Goal: Information Seeking & Learning: Learn about a topic

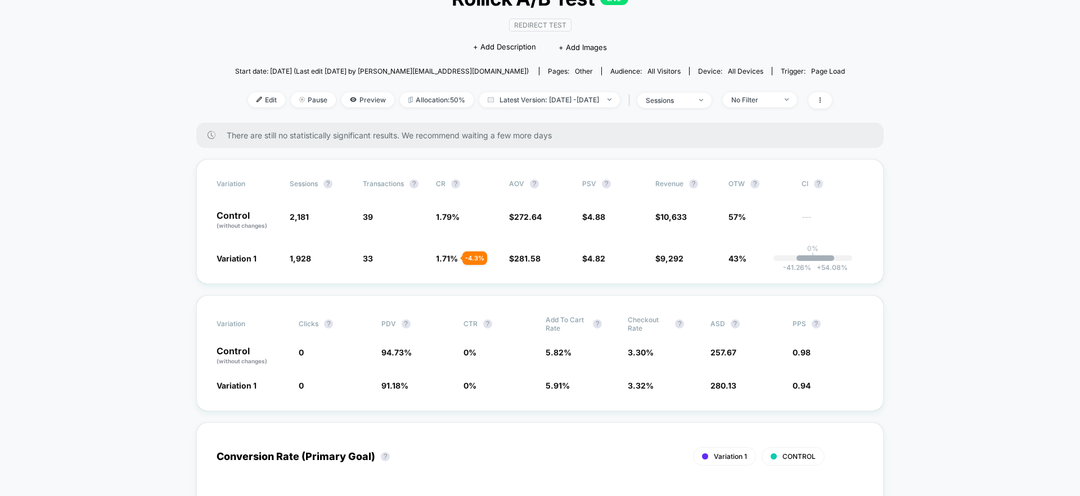
scroll to position [89, 0]
click at [515, 220] on span "272.64" at bounding box center [528, 217] width 28 height 10
click at [736, 262] on span "43%" at bounding box center [759, 257] width 62 height 11
drag, startPoint x: 169, startPoint y: 404, endPoint x: 172, endPoint y: 398, distance: 6.8
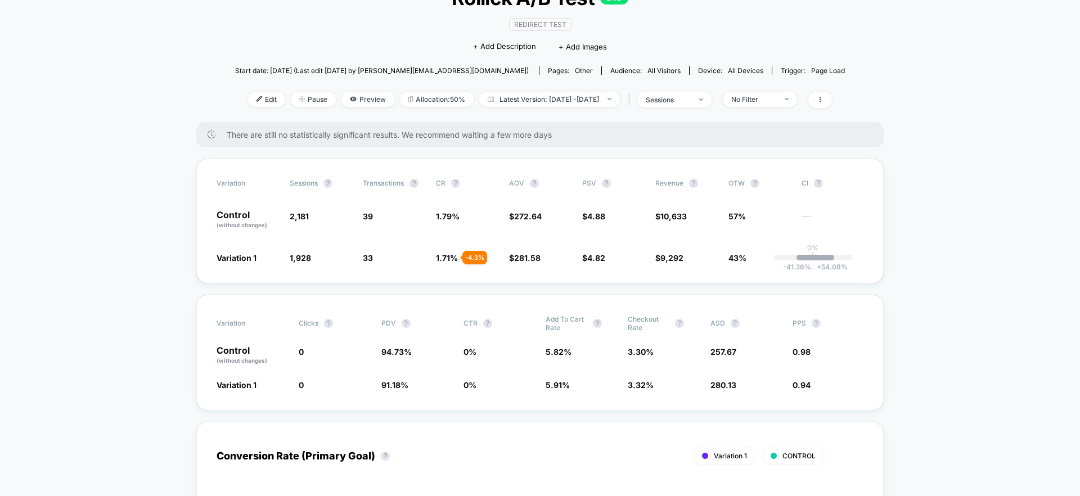
click at [736, 218] on span "57%" at bounding box center [736, 217] width 17 height 10
click at [447, 212] on span "1.79 %" at bounding box center [448, 217] width 24 height 10
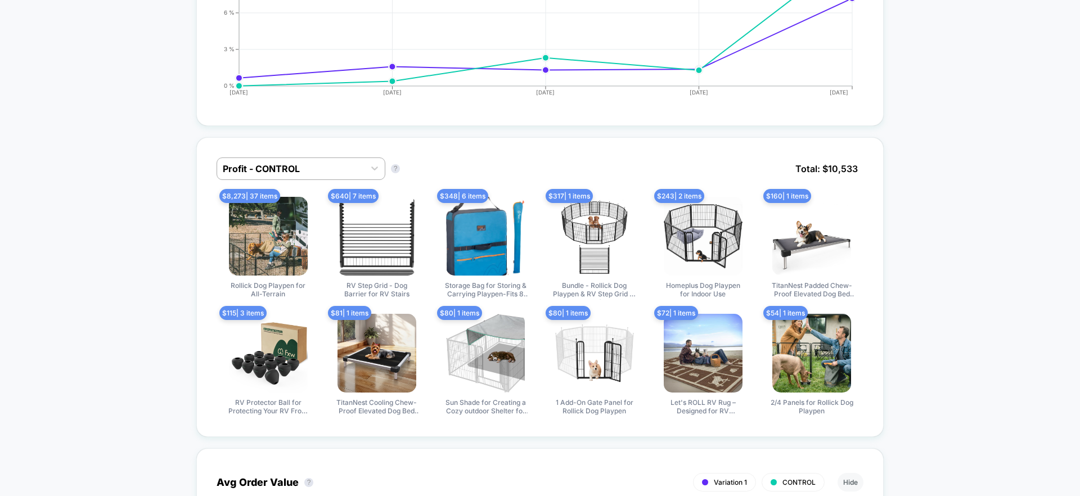
scroll to position [656, 0]
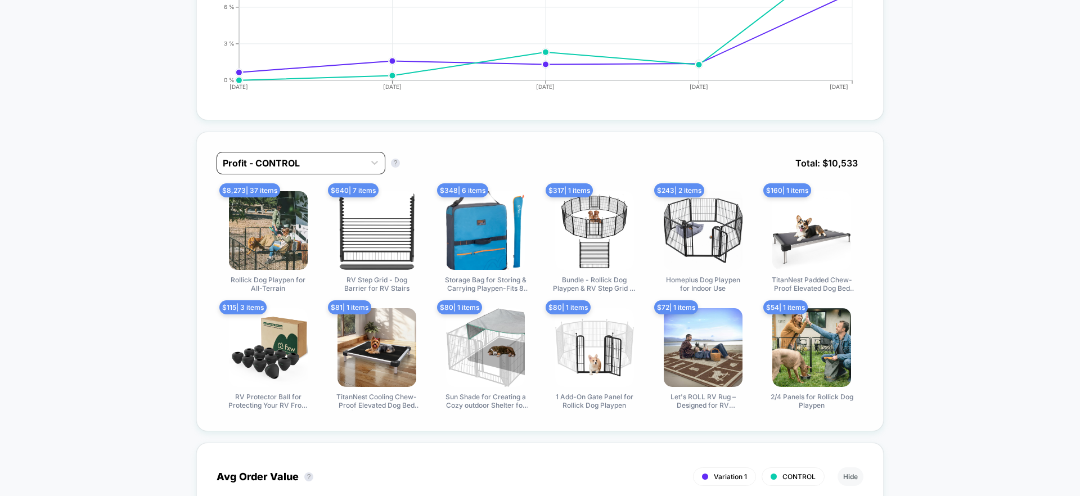
click at [311, 161] on div at bounding box center [291, 163] width 136 height 14
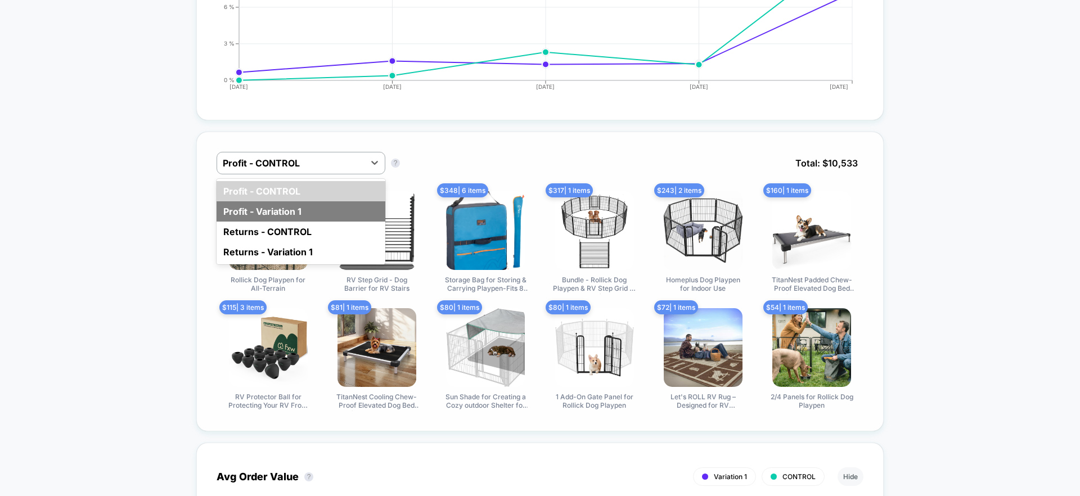
click at [339, 209] on div "Profit - Variation 1" at bounding box center [301, 211] width 169 height 20
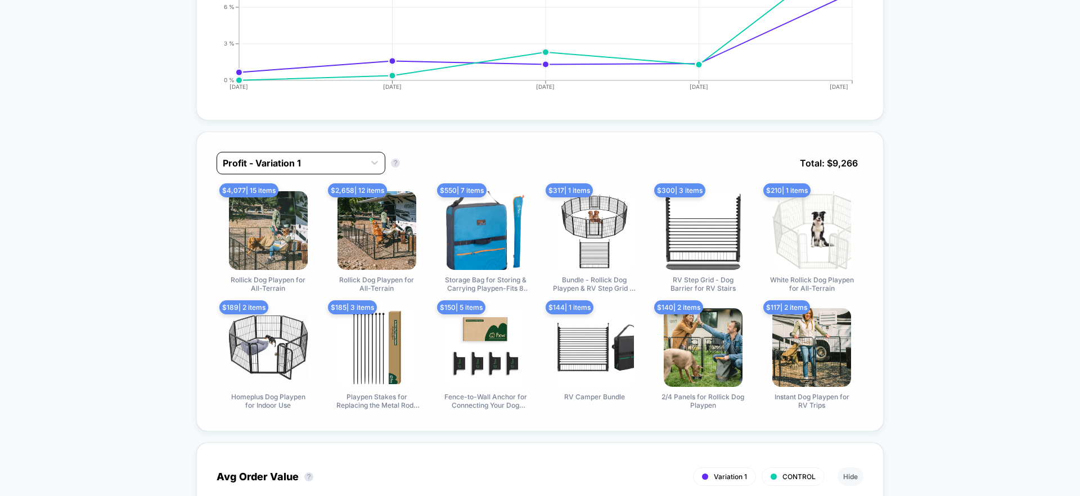
click at [305, 165] on div at bounding box center [291, 163] width 136 height 14
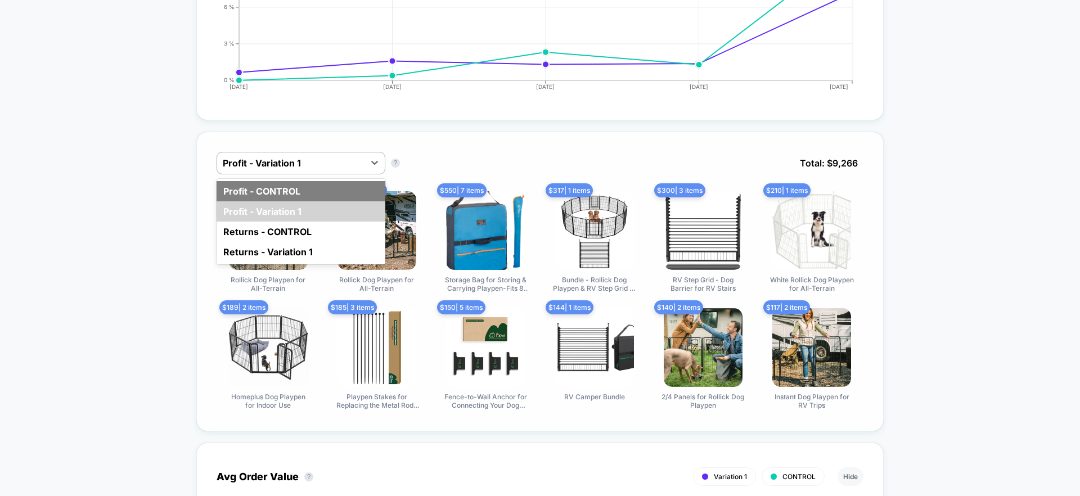
click at [294, 188] on div "Profit - CONTROL" at bounding box center [301, 191] width 169 height 20
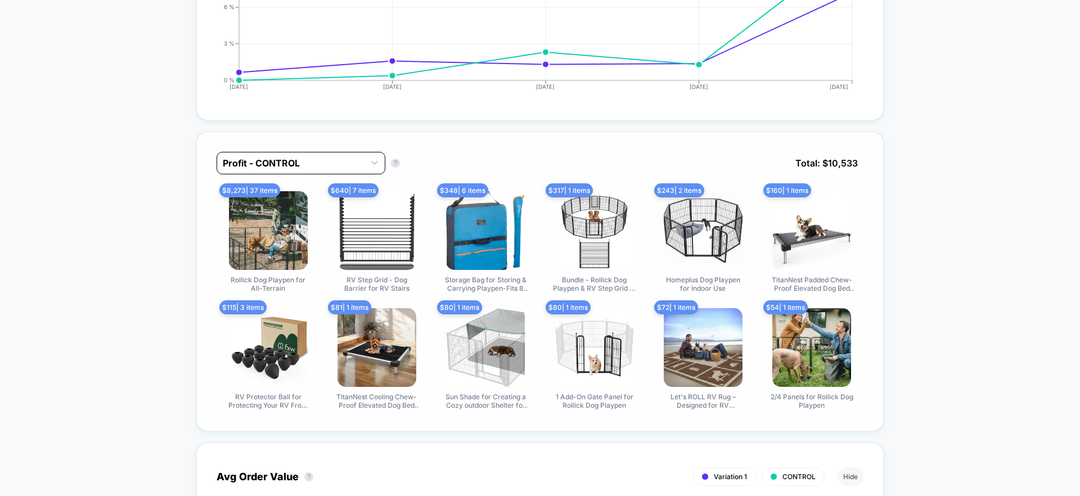
click at [301, 164] on div at bounding box center [291, 163] width 136 height 14
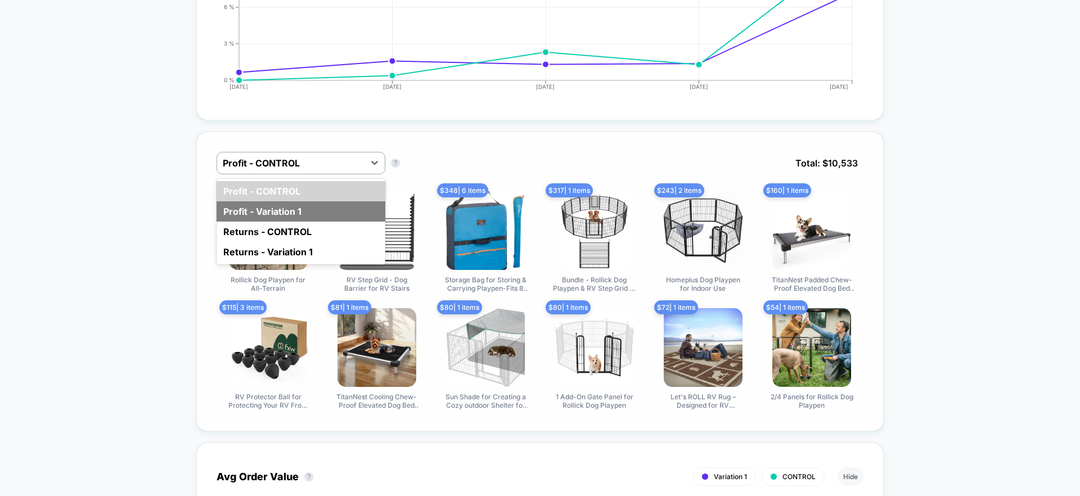
click at [298, 205] on div "Profit - Variation 1" at bounding box center [301, 211] width 169 height 20
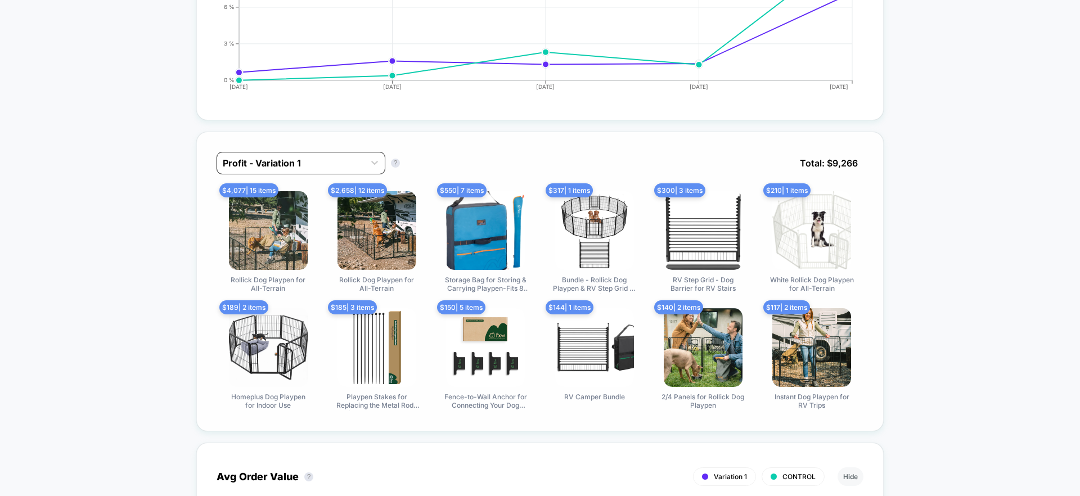
click at [311, 172] on div "Profit - Variation 1" at bounding box center [301, 163] width 169 height 23
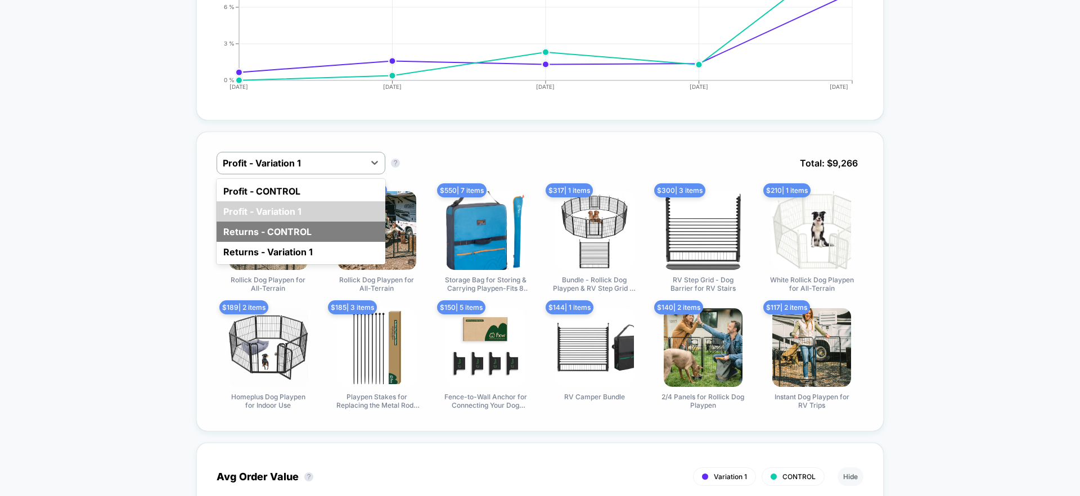
click at [301, 224] on div "Returns - CONTROL" at bounding box center [301, 232] width 169 height 20
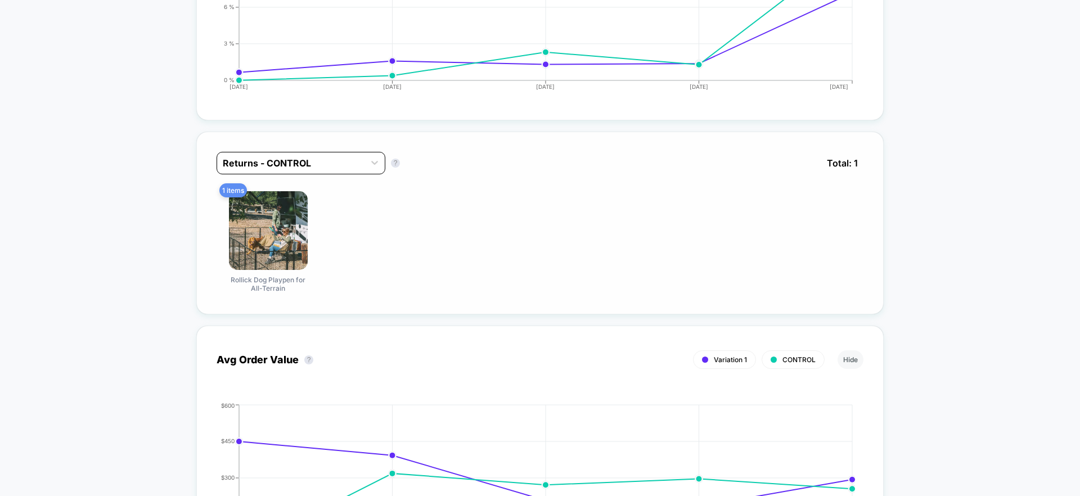
click at [308, 163] on div at bounding box center [291, 163] width 136 height 14
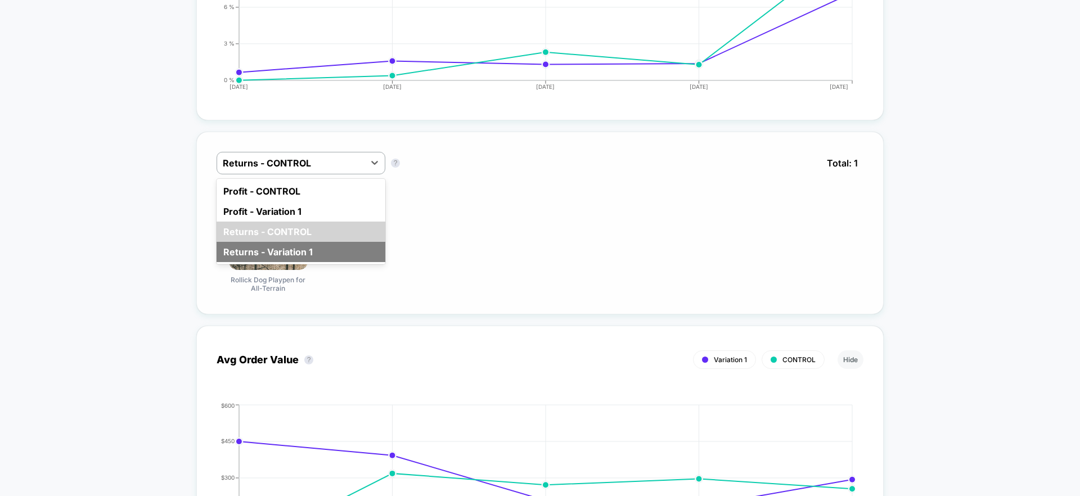
click at [314, 249] on div "Returns - Variation 1" at bounding box center [301, 252] width 169 height 20
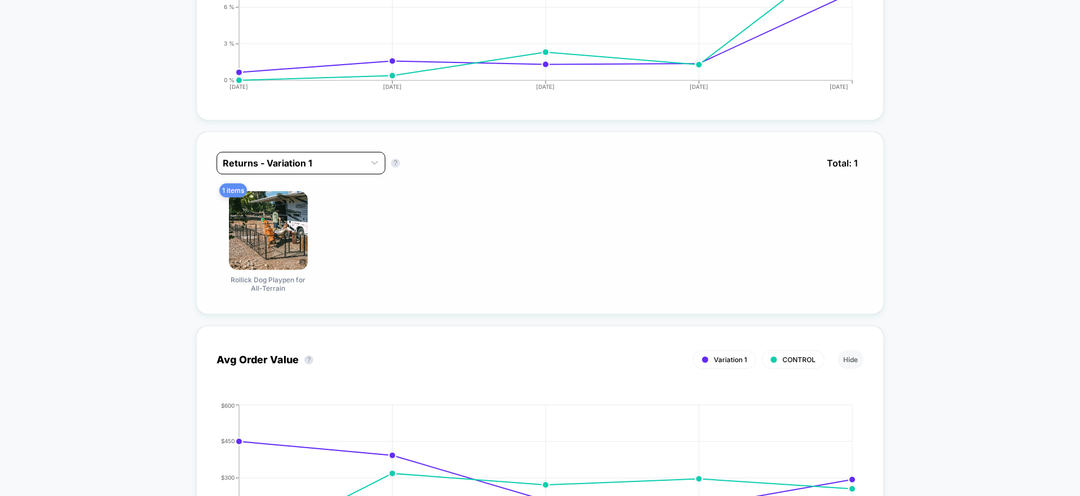
click at [321, 169] on div "Returns - Variation 1" at bounding box center [290, 163] width 147 height 18
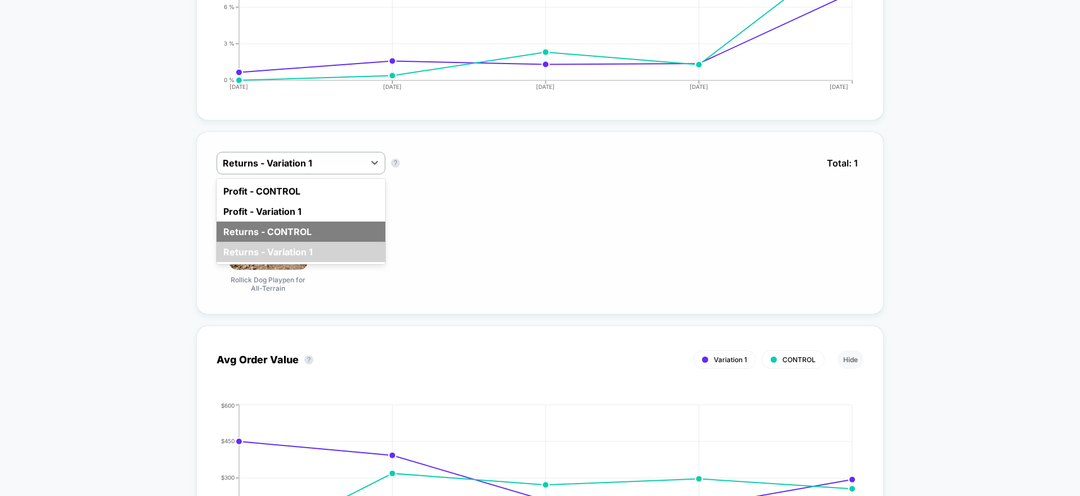
click at [311, 232] on div "Returns - CONTROL" at bounding box center [301, 232] width 169 height 20
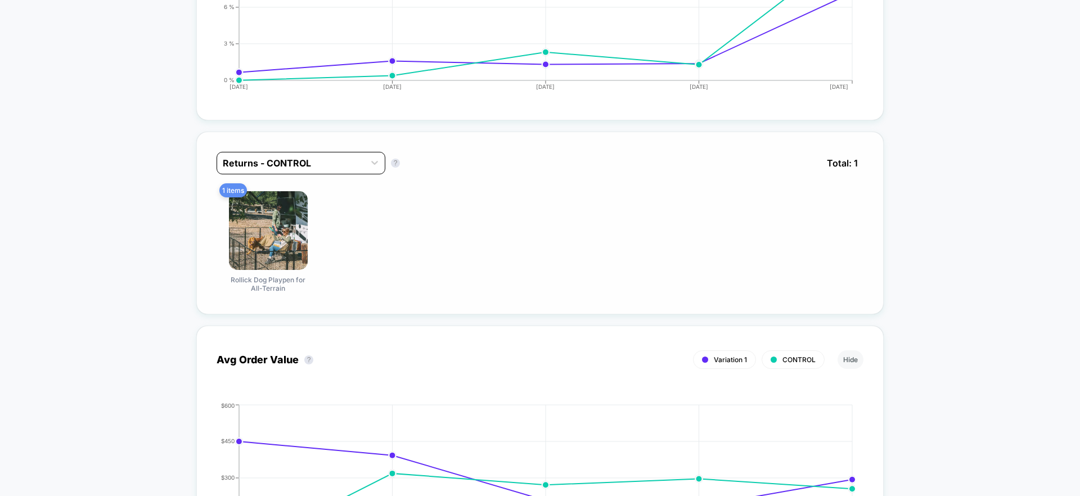
click at [327, 169] on div "Returns - CONTROL" at bounding box center [290, 163] width 147 height 18
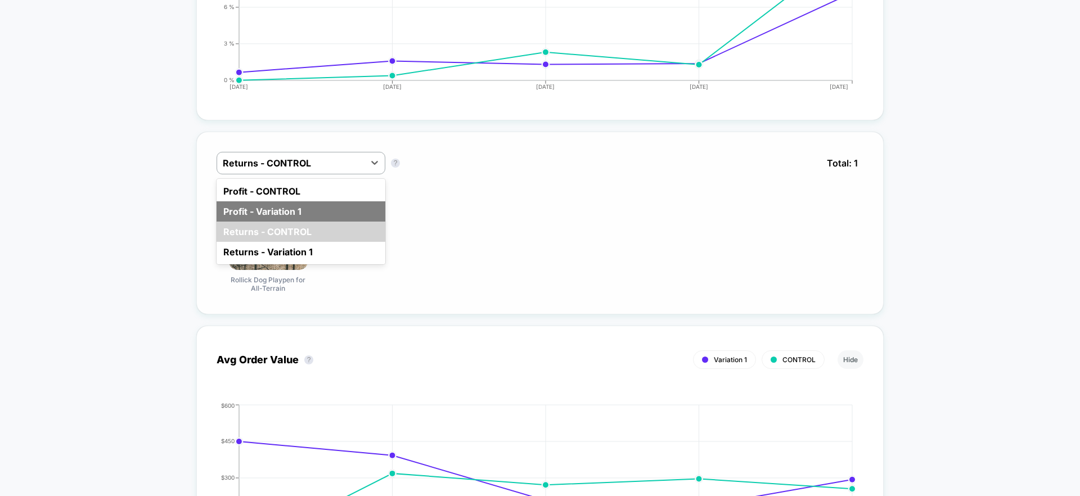
click at [323, 209] on div "Profit - Variation 1" at bounding box center [301, 211] width 169 height 20
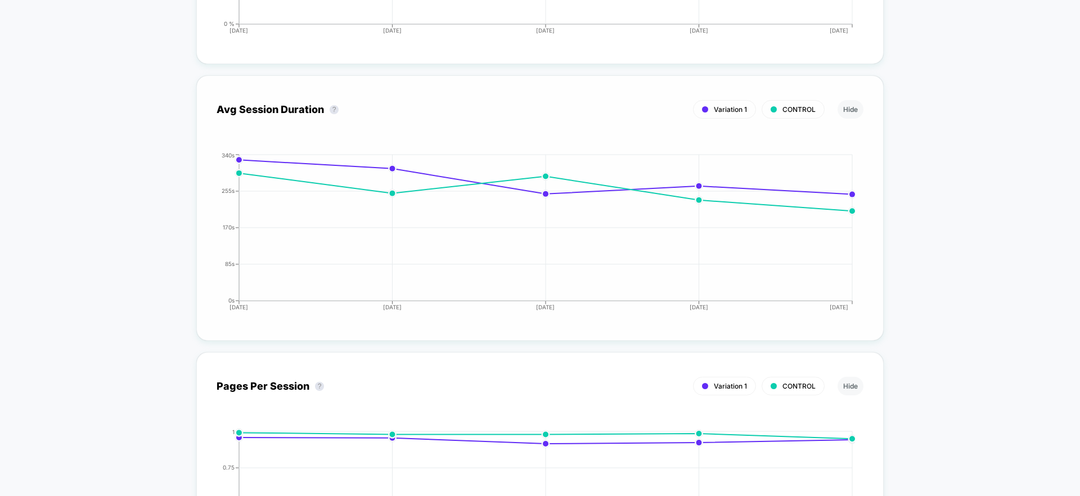
scroll to position [2962, 0]
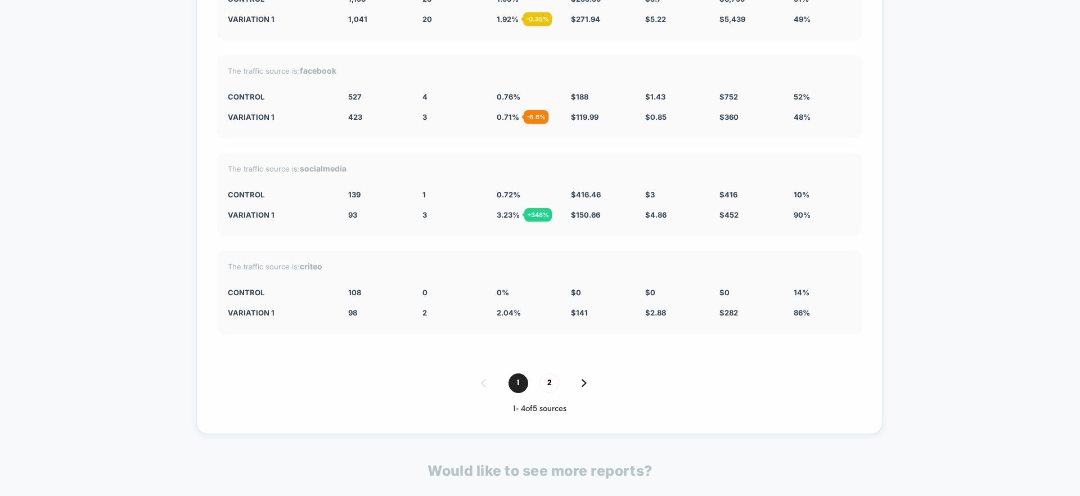
scroll to position [4392, 0]
click at [587, 376] on div "1 2" at bounding box center [540, 383] width 646 height 20
click at [581, 378] on div "1 2" at bounding box center [540, 383] width 646 height 20
click at [583, 379] on img at bounding box center [584, 383] width 5 height 8
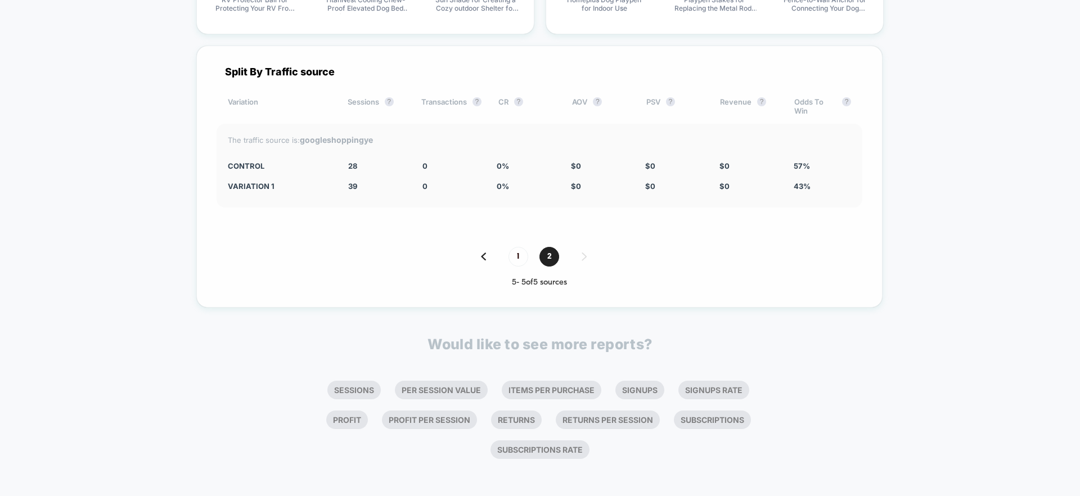
scroll to position [4059, 0]
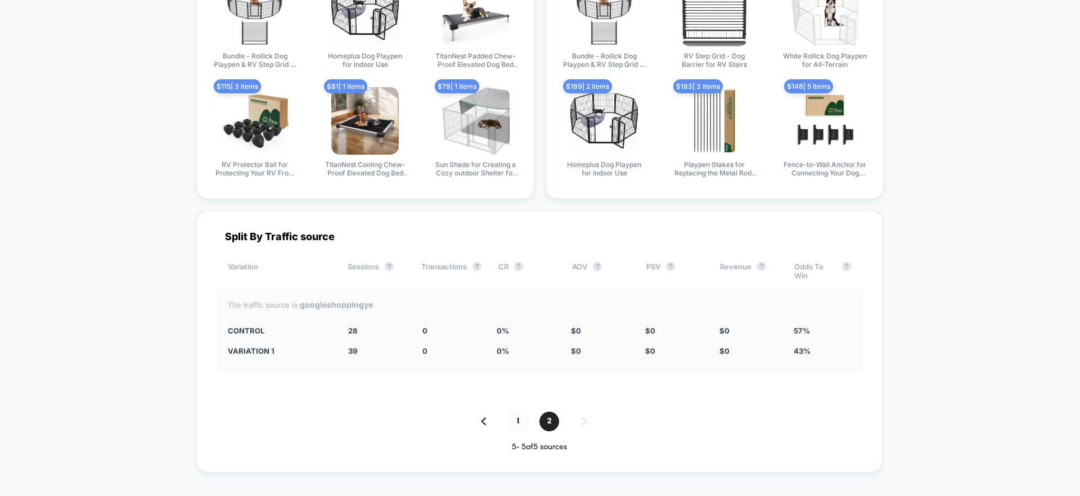
click at [491, 418] on div "1 2" at bounding box center [540, 422] width 646 height 20
click at [475, 423] on div "1 2" at bounding box center [540, 422] width 646 height 20
click at [483, 421] on img at bounding box center [483, 421] width 5 height 8
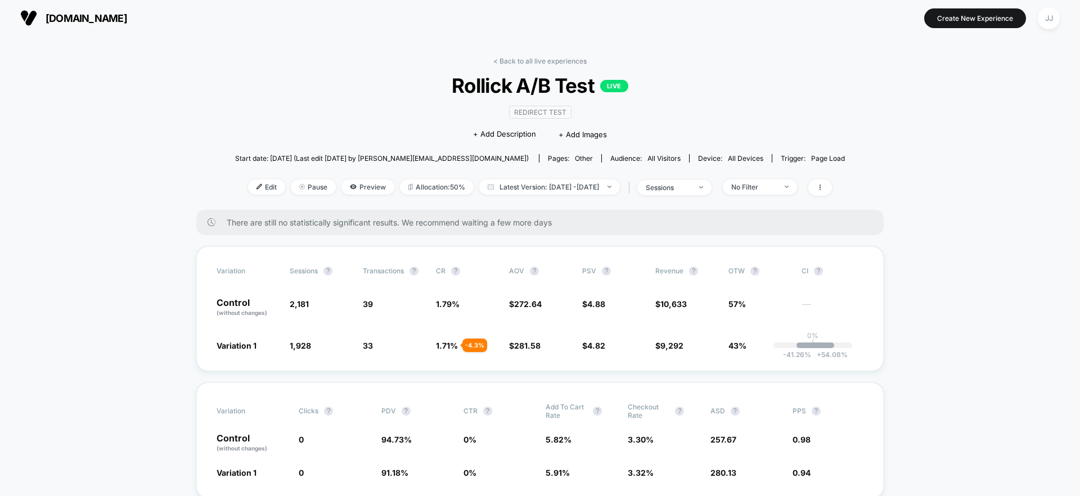
scroll to position [0, 0]
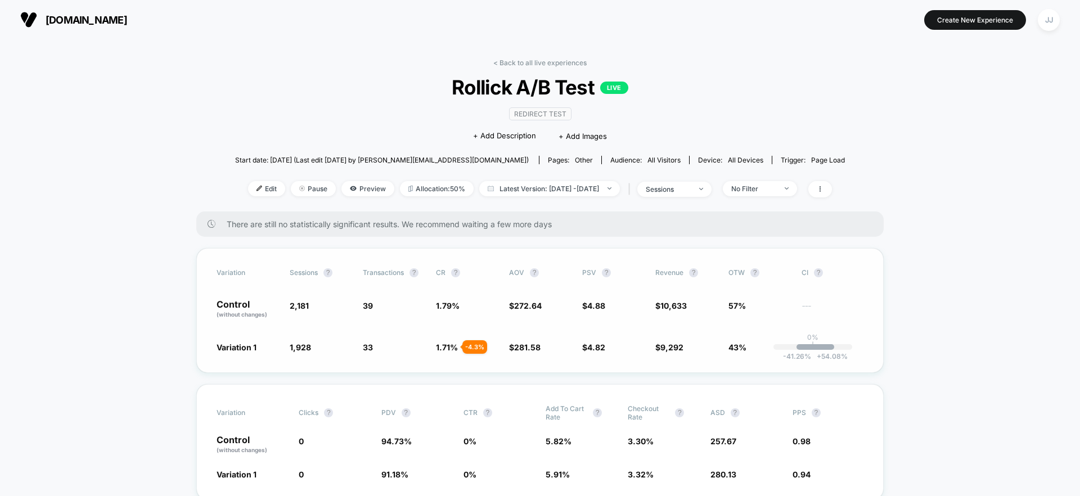
click at [820, 347] on div "-41.26 % + 54.08 %" at bounding box center [816, 347] width 38 height 6
